Goal: Task Accomplishment & Management: Manage account settings

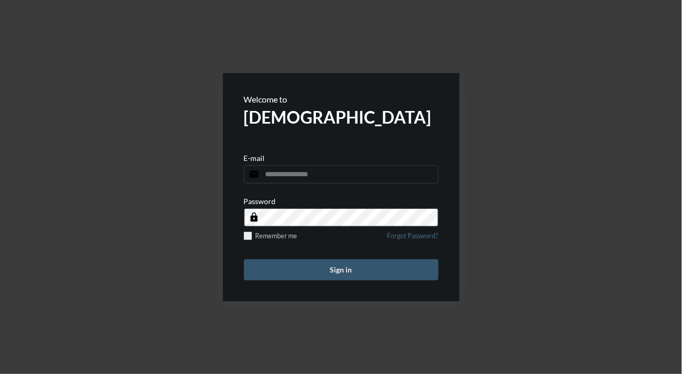
type input "**********"
click at [295, 266] on button "Sign in" at bounding box center [341, 269] width 194 height 21
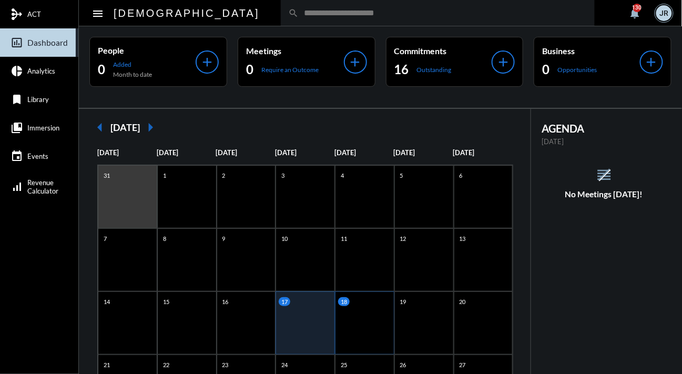
click at [353, 312] on div "18" at bounding box center [364, 322] width 59 height 63
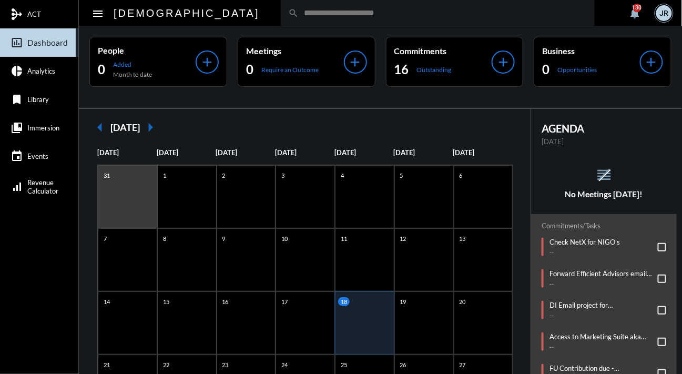
click at [541, 168] on div "reorder No Meetings [DATE]!" at bounding box center [604, 182] width 146 height 33
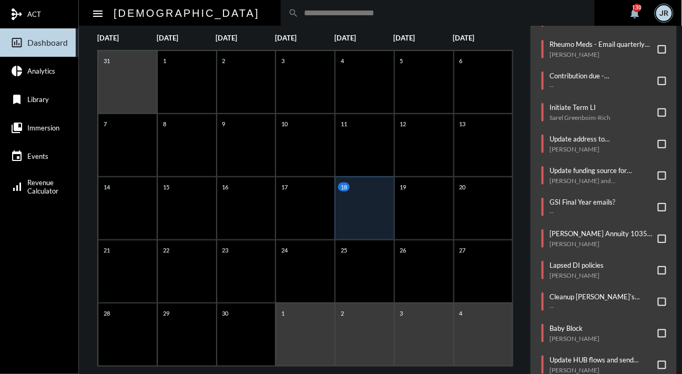
scroll to position [131, 0]
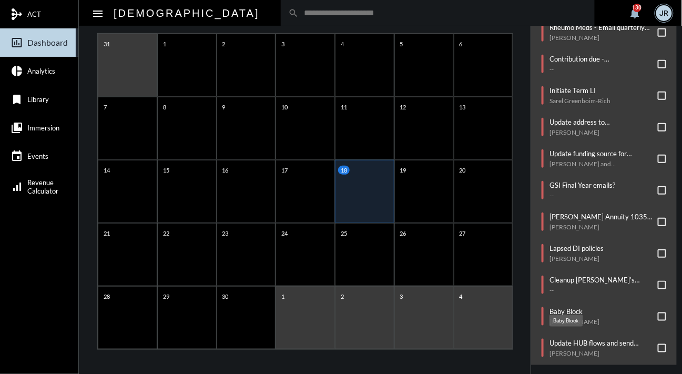
click at [562, 307] on p "Baby Block" at bounding box center [574, 311] width 50 height 8
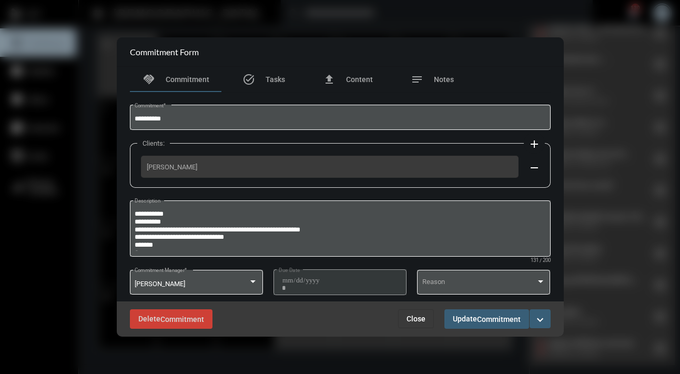
drag, startPoint x: 420, startPoint y: 317, endPoint x: 439, endPoint y: 329, distance: 22.2
click at [419, 317] on span "Close" at bounding box center [415, 318] width 19 height 8
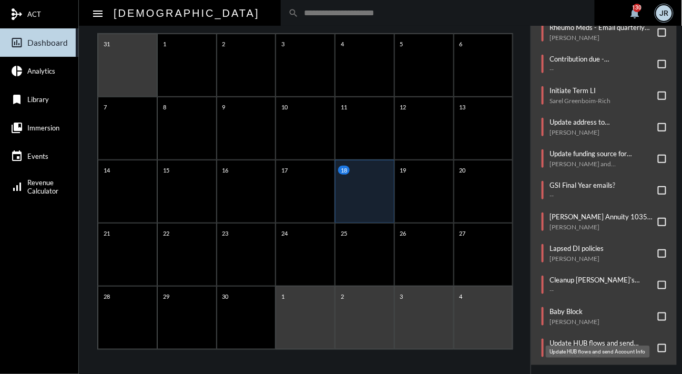
click at [555, 339] on p "Update HUB flows and send Account Info" at bounding box center [600, 343] width 103 height 8
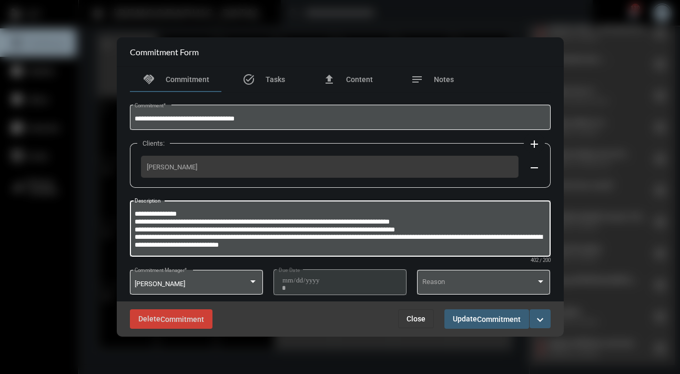
click at [258, 238] on textarea "**********" at bounding box center [340, 230] width 411 height 42
click at [422, 319] on span "Close" at bounding box center [415, 318] width 19 height 8
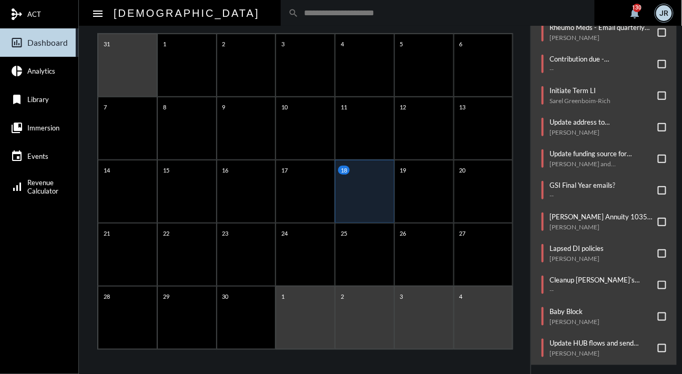
click at [533, 239] on div "Commitments/Tasks Check NetX for NIGO's -- Forward Efficient Advisors email to …" at bounding box center [604, 103] width 146 height 523
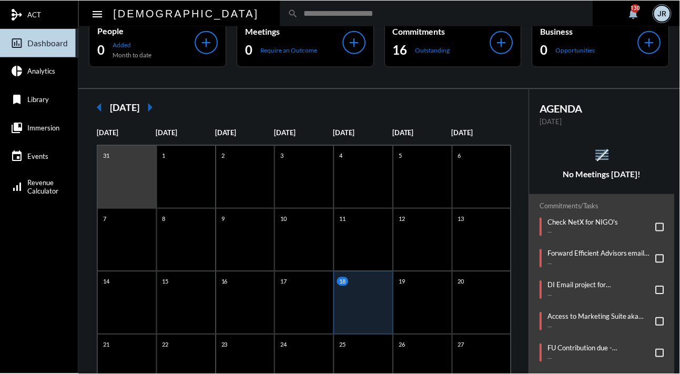
scroll to position [0, 0]
